Goal: Check status: Check status

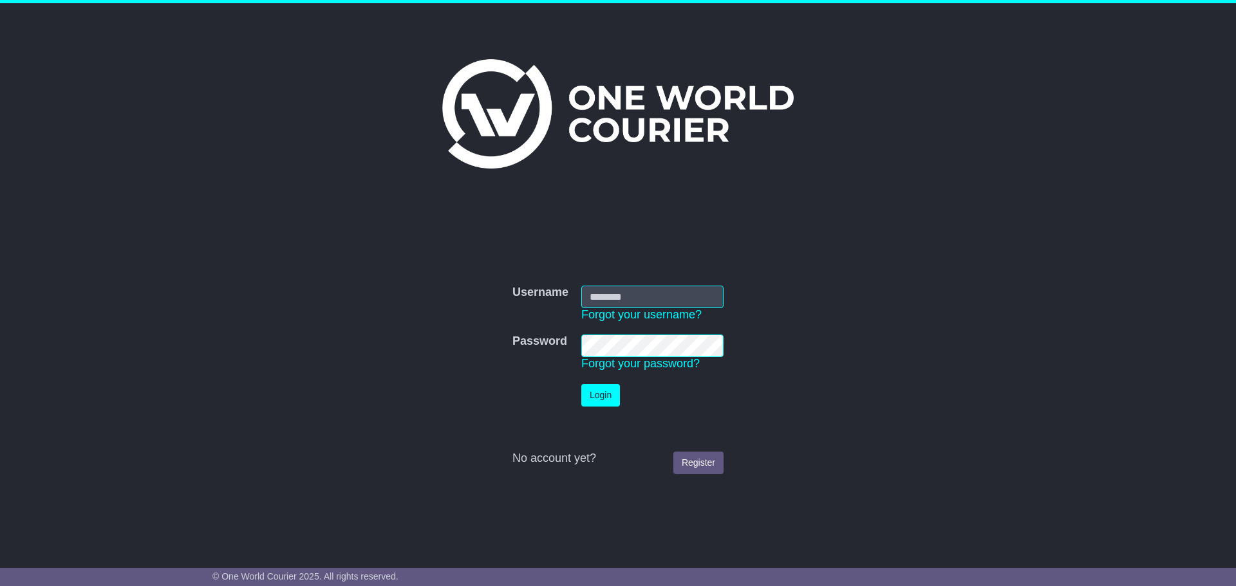
click at [629, 297] on input "Username" at bounding box center [652, 297] width 142 height 23
type input "**********"
drag, startPoint x: 605, startPoint y: 392, endPoint x: 791, endPoint y: 462, distance: 198.8
click at [606, 392] on button "Login" at bounding box center [600, 395] width 39 height 23
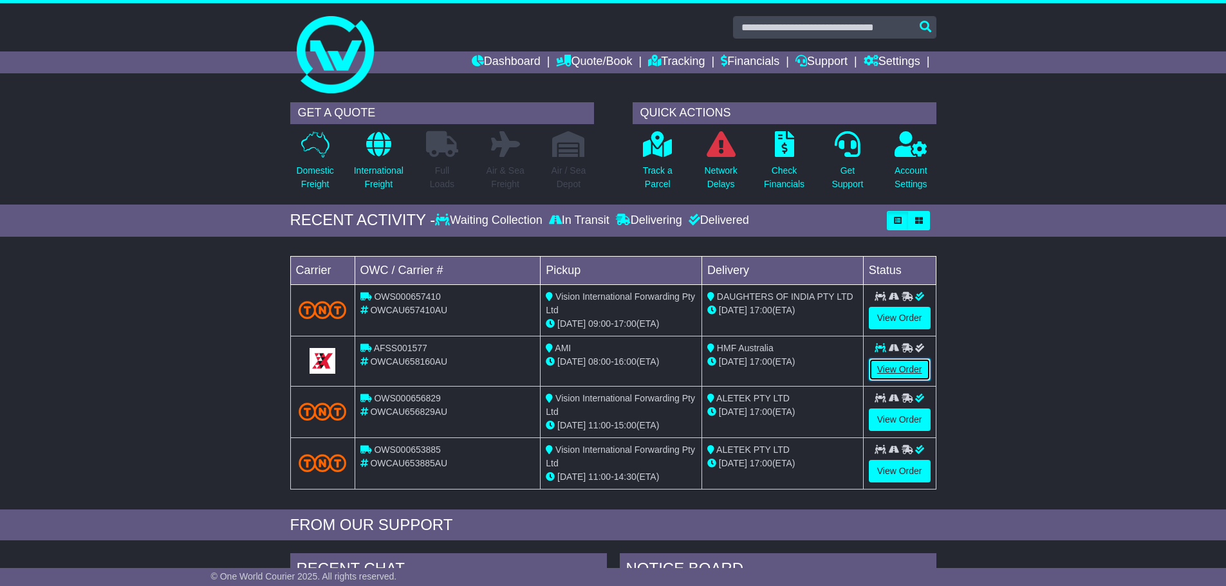
click at [905, 367] on link "View Order" at bounding box center [900, 369] width 62 height 23
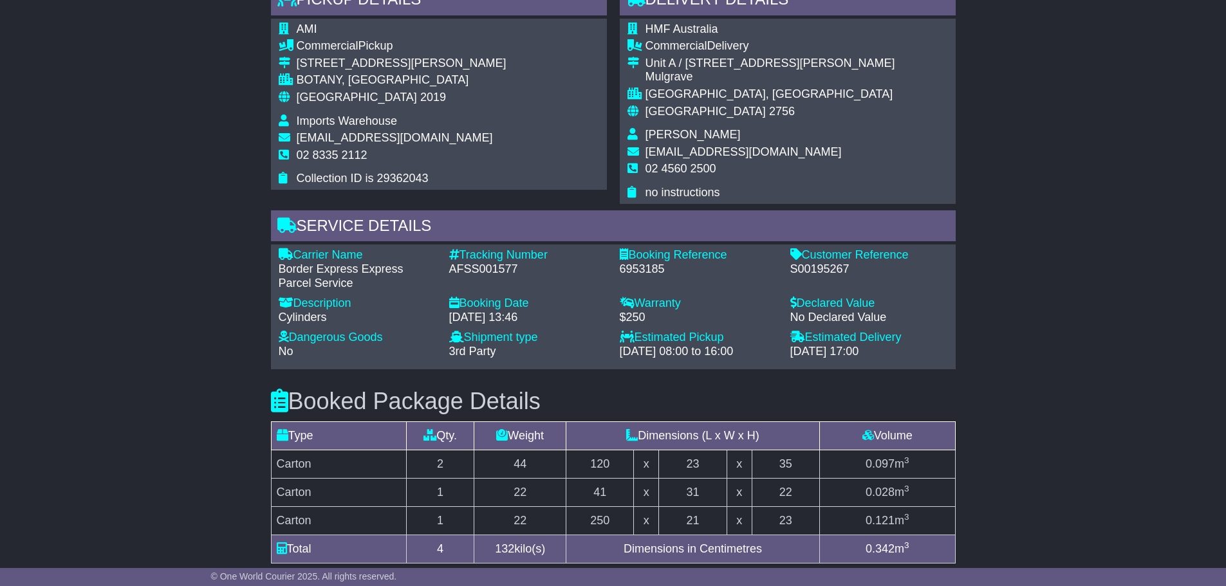
scroll to position [901, 0]
